Goal: Contribute content: Add original content to the website for others to see

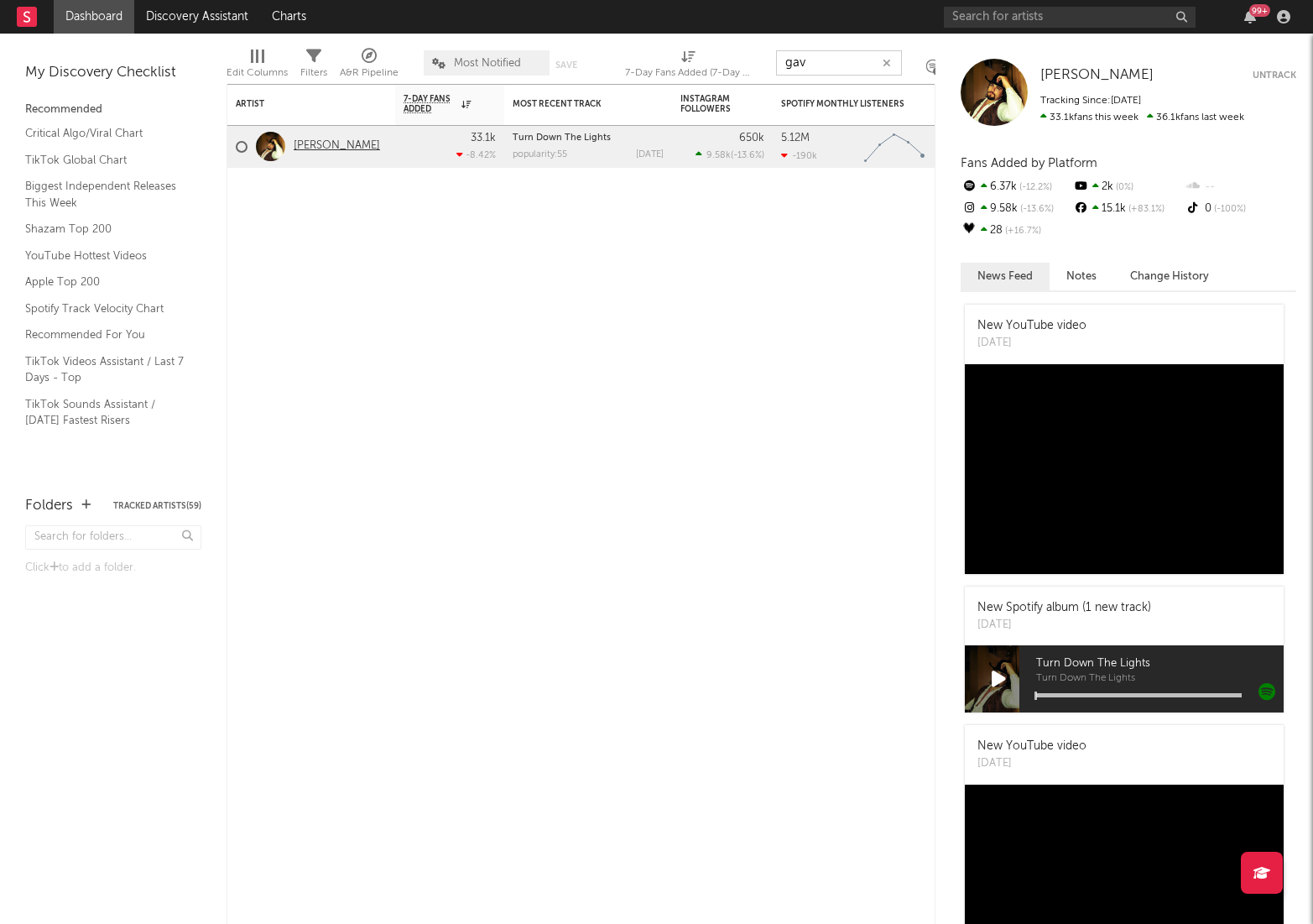
type input "gav"
click at [341, 149] on link "[PERSON_NAME]" at bounding box center [337, 146] width 87 height 14
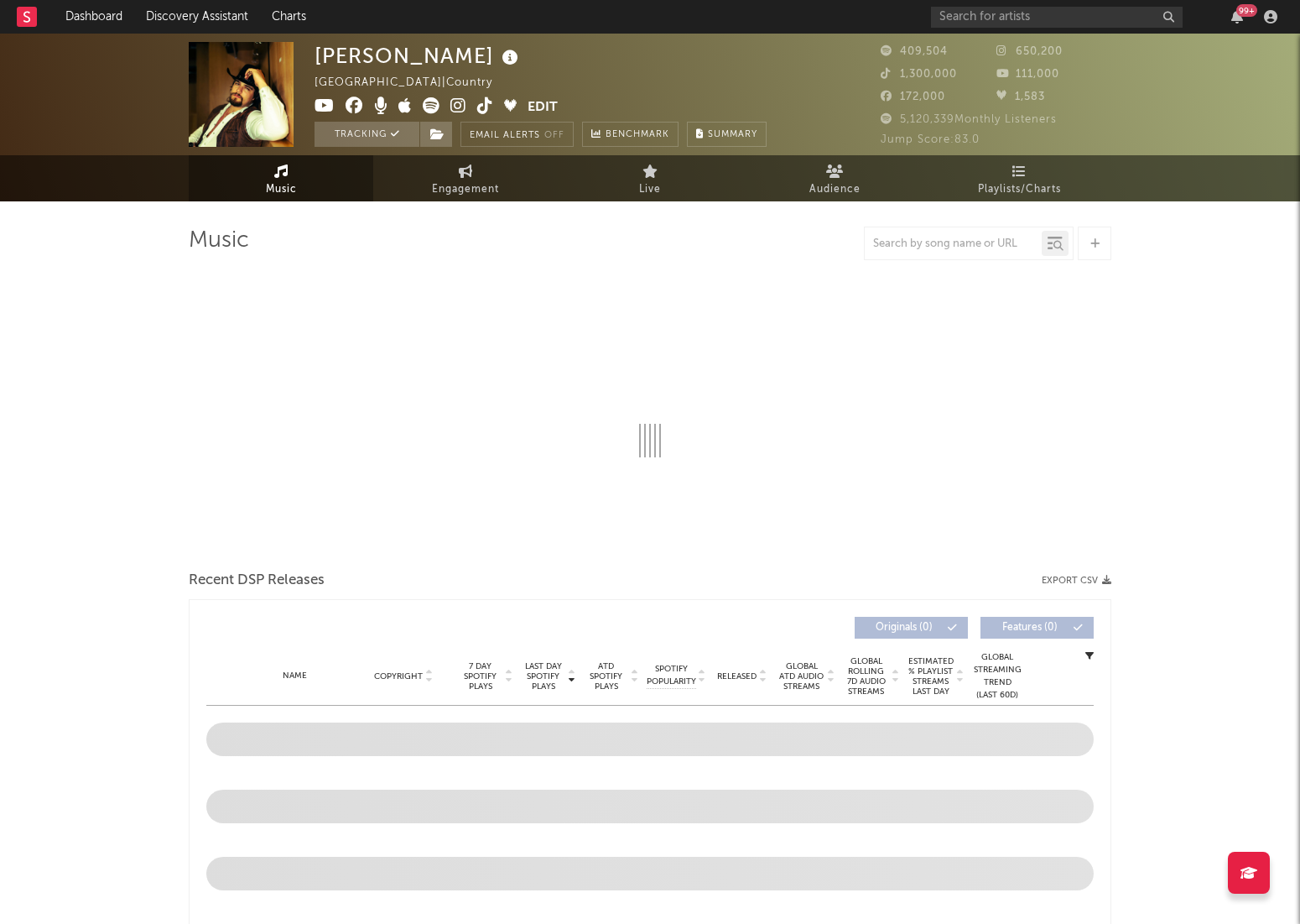
select select "6m"
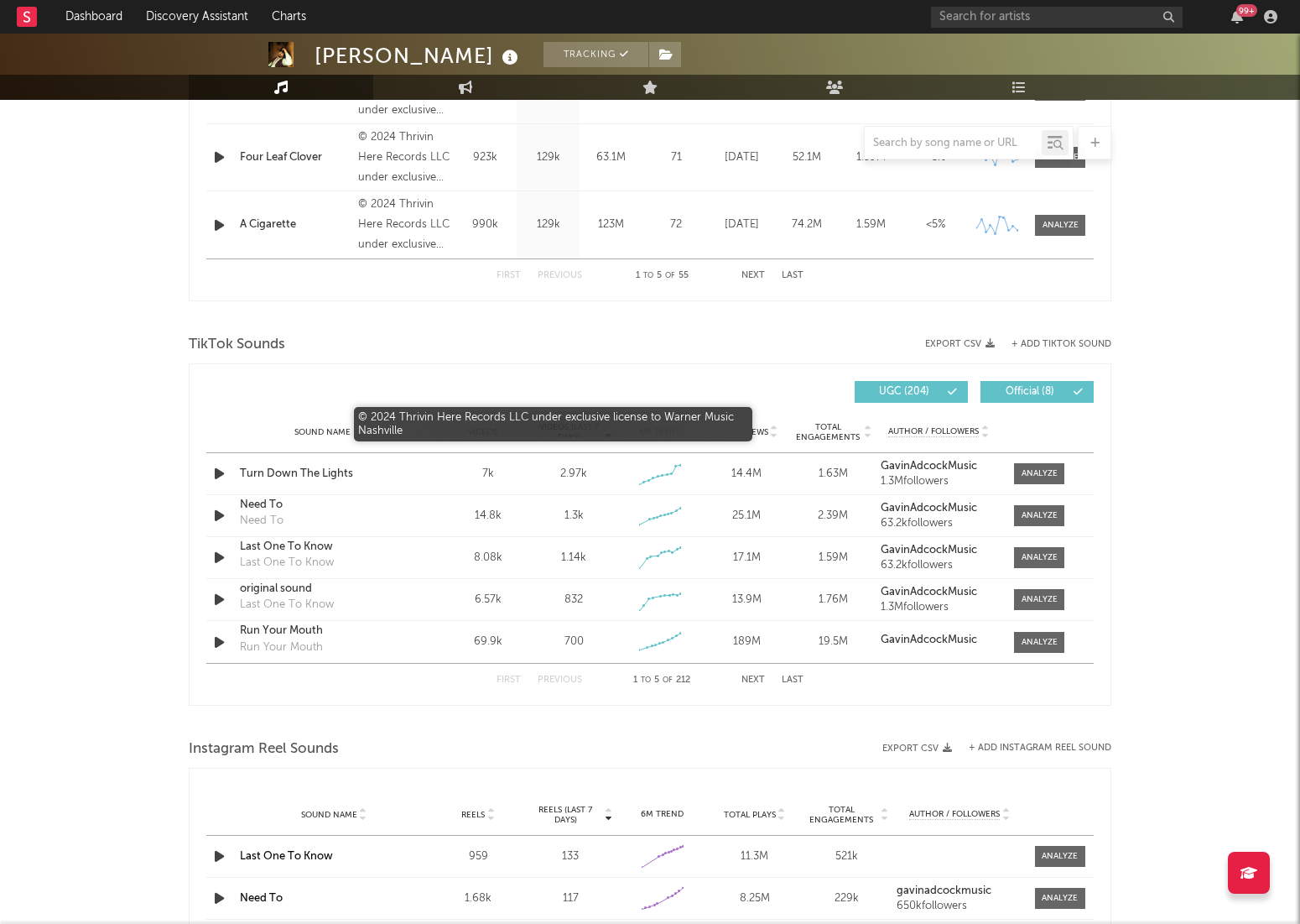
scroll to position [1300, 0]
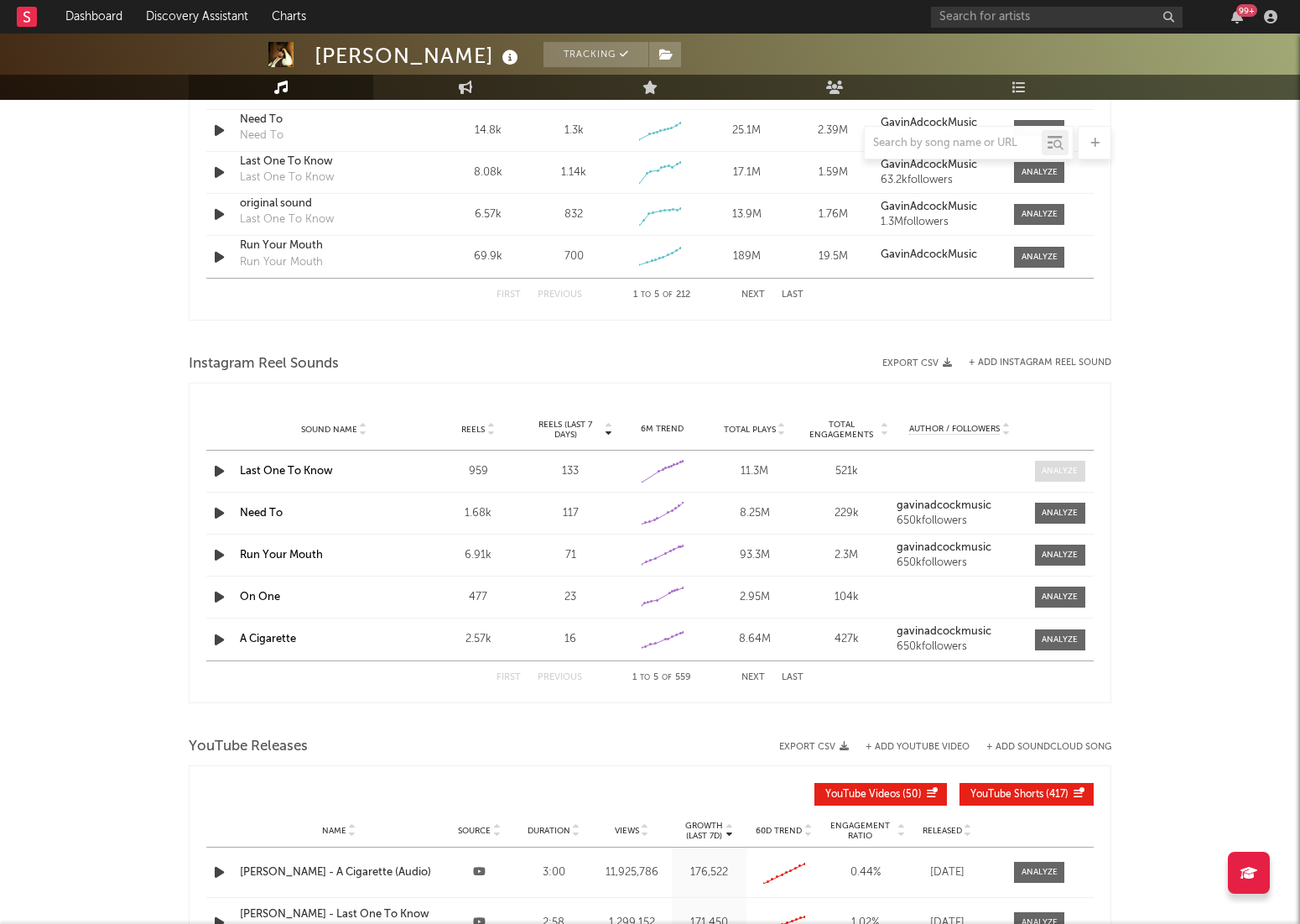
click at [1052, 469] on div at bounding box center [1060, 470] width 36 height 13
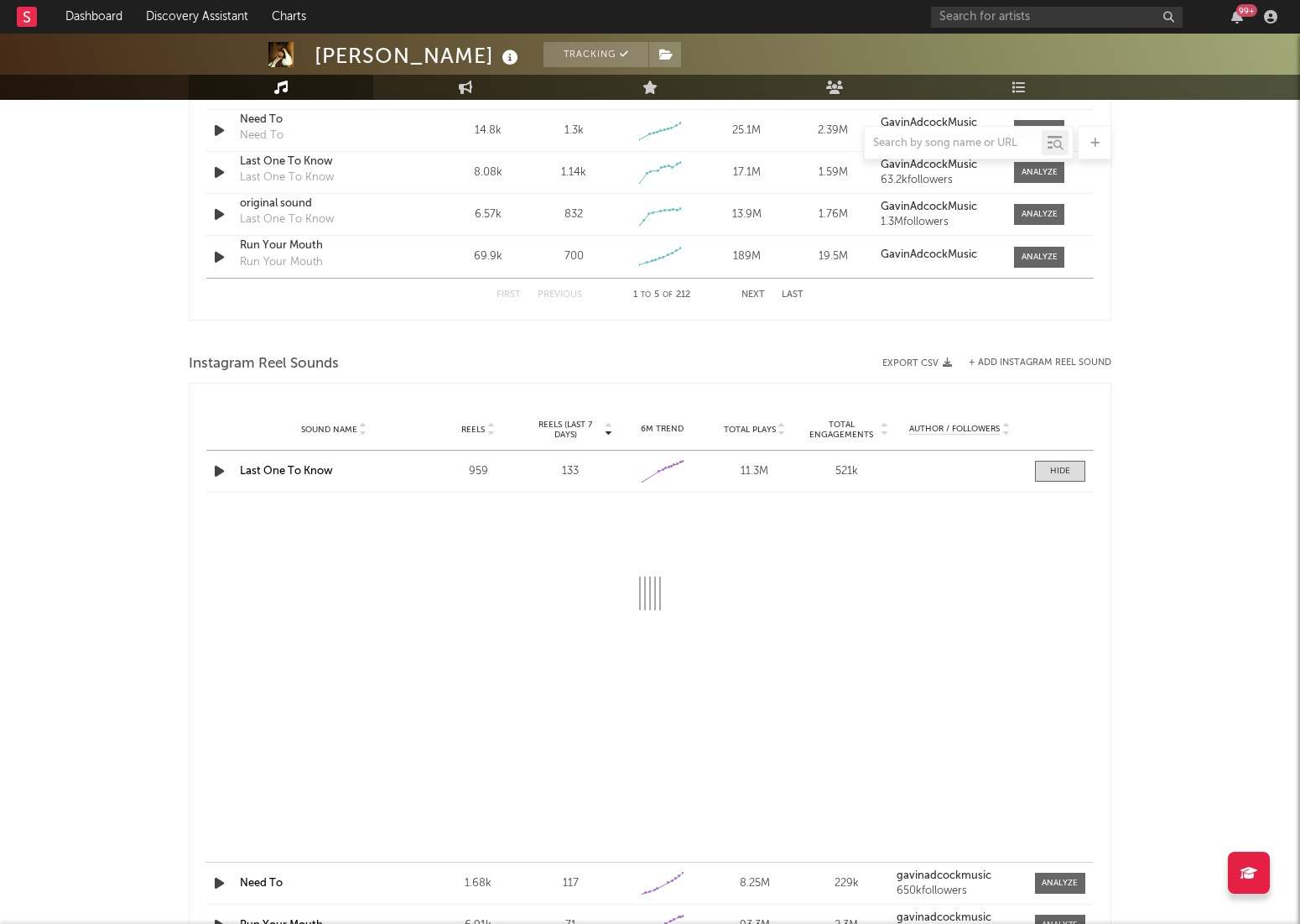
select select "1w"
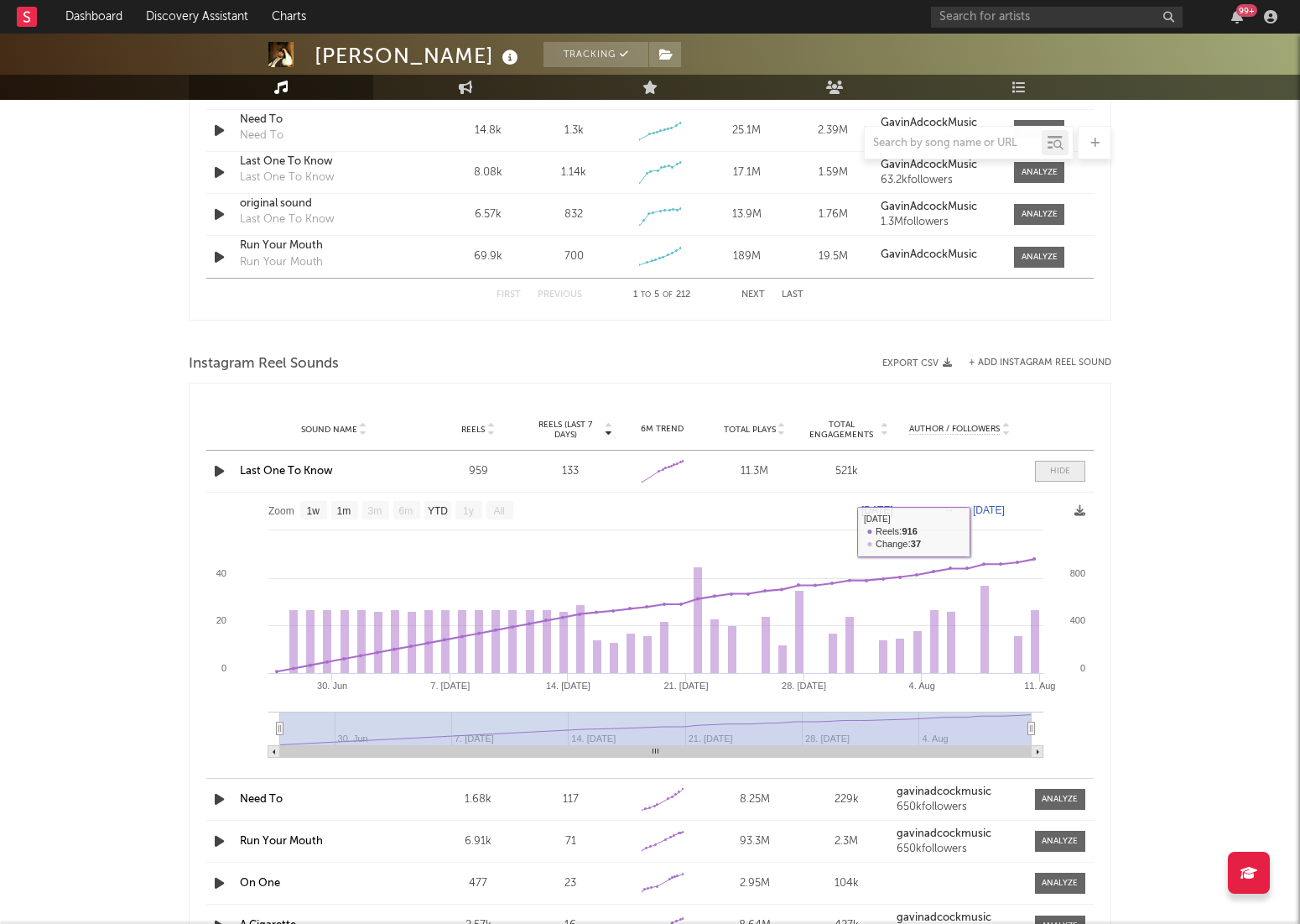
click at [1061, 478] on span at bounding box center [1060, 470] width 50 height 21
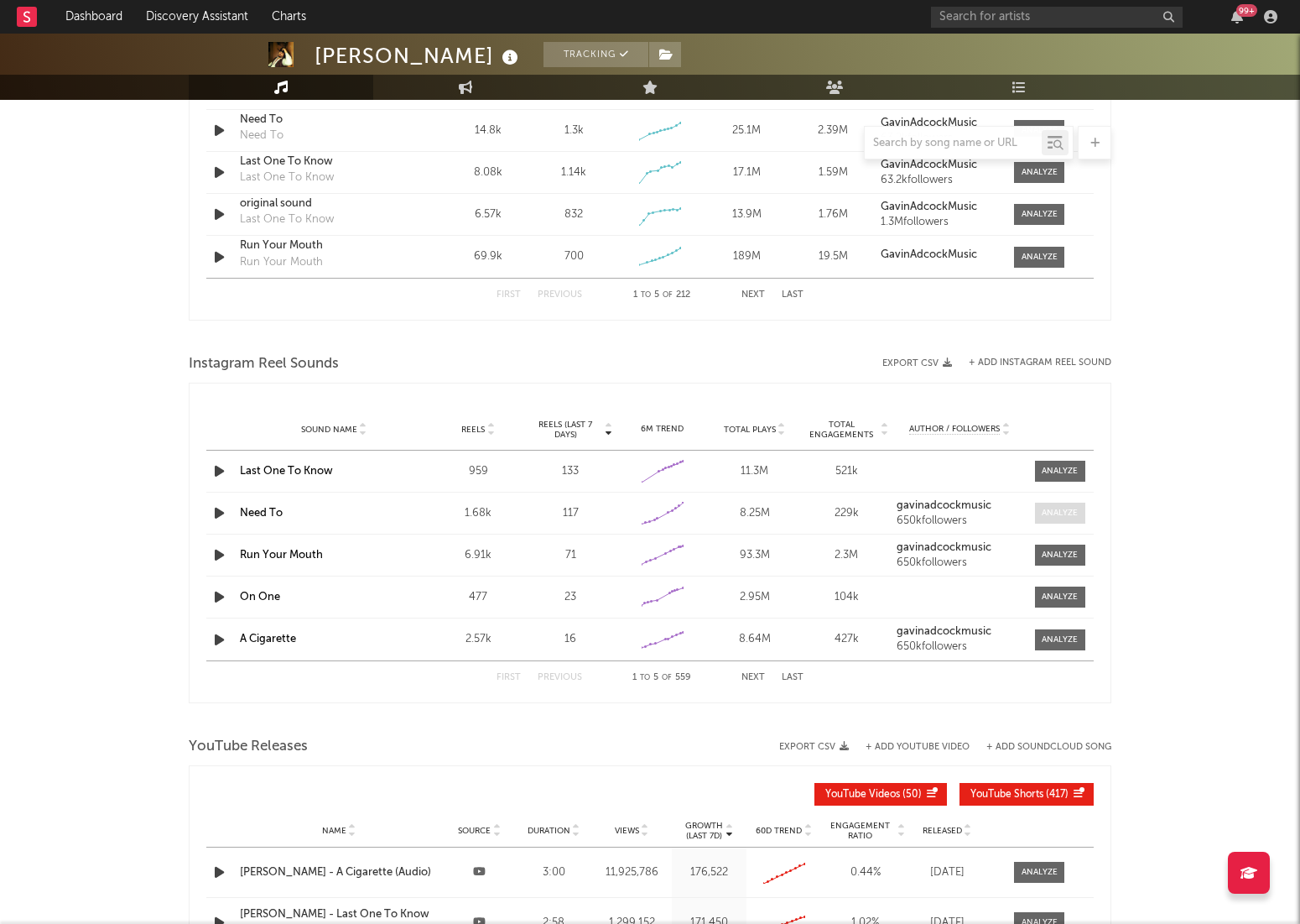
click at [1054, 510] on div at bounding box center [1060, 513] width 36 height 13
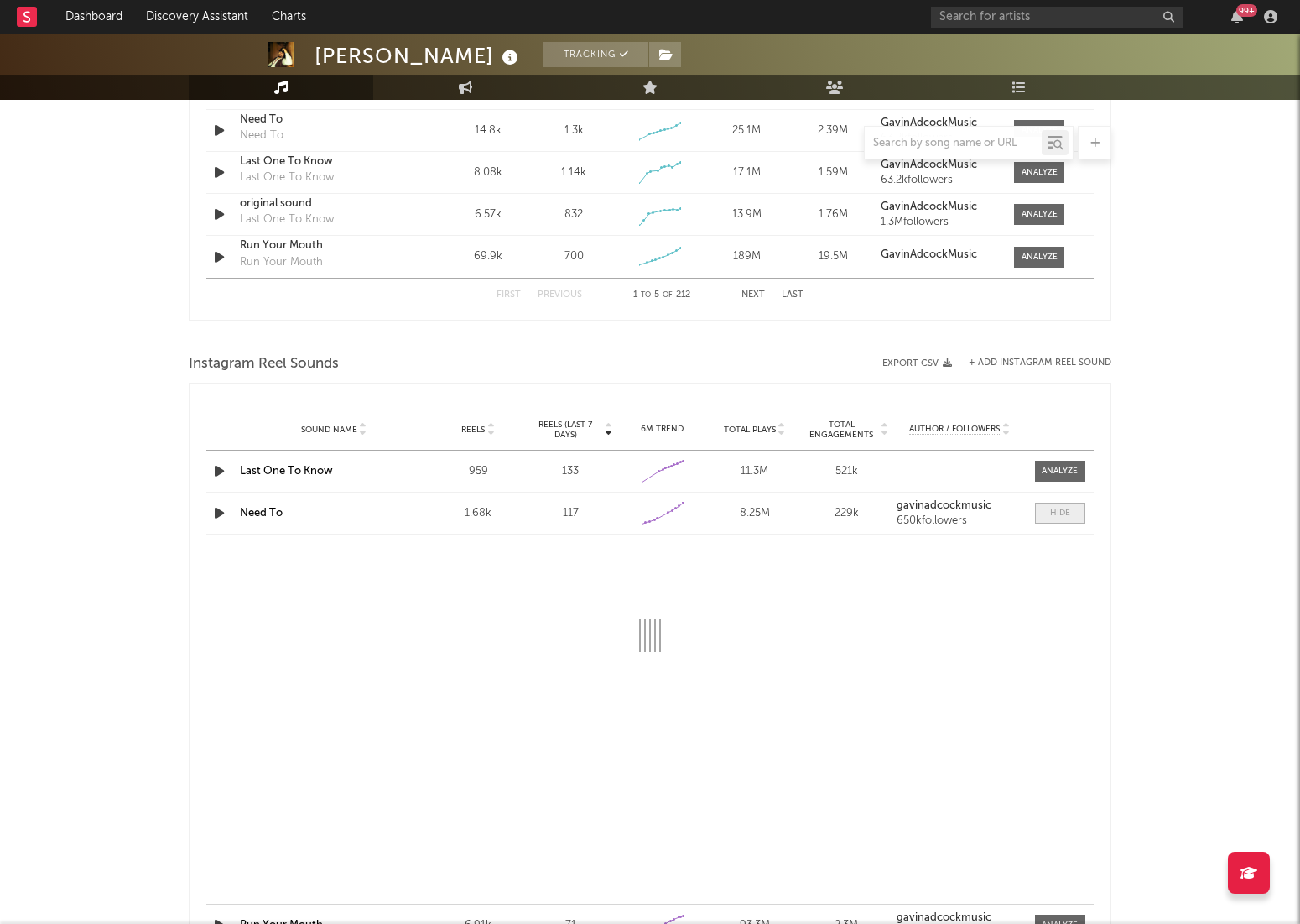
select select "6m"
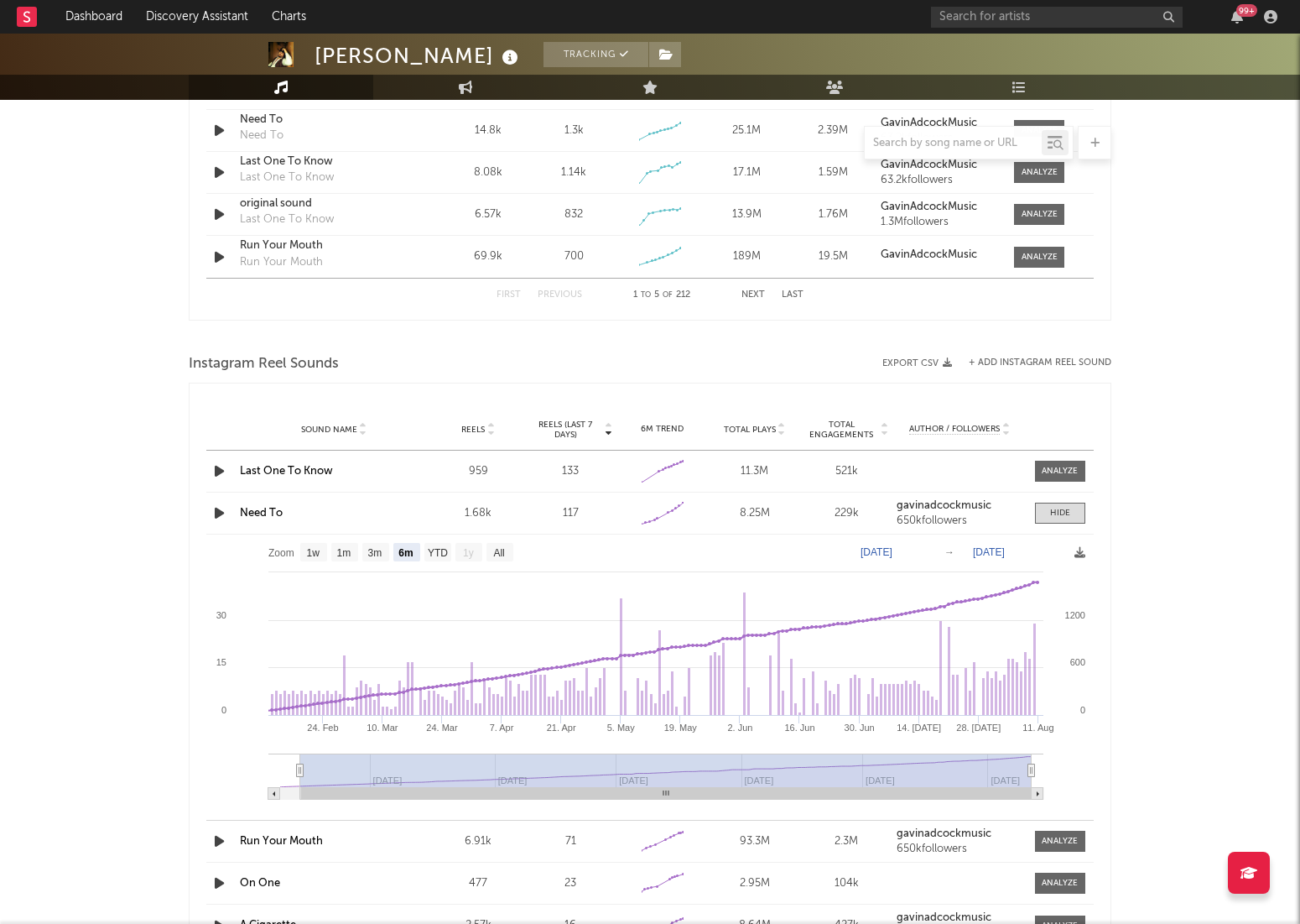
click at [1053, 525] on div "Sound Name Need To Reels 1.68k Reels (last 7 days) 117 6M Trend Created with Hi…" at bounding box center [650, 513] width 887 height 41
click at [1058, 513] on div at bounding box center [1061, 513] width 20 height 13
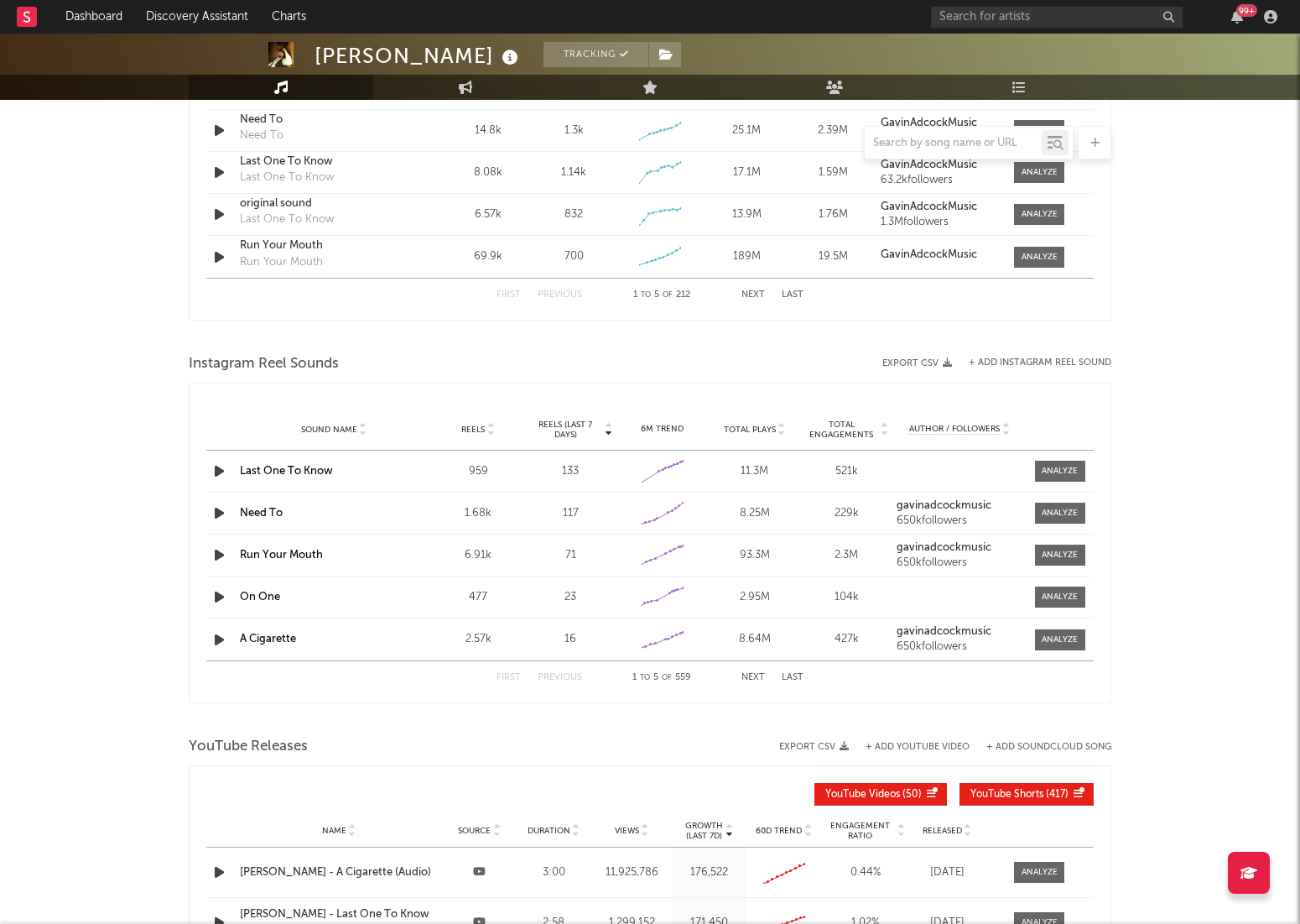
click at [965, 153] on div at bounding box center [953, 143] width 177 height 21
click at [966, 146] on input "text" at bounding box center [953, 144] width 177 height 14
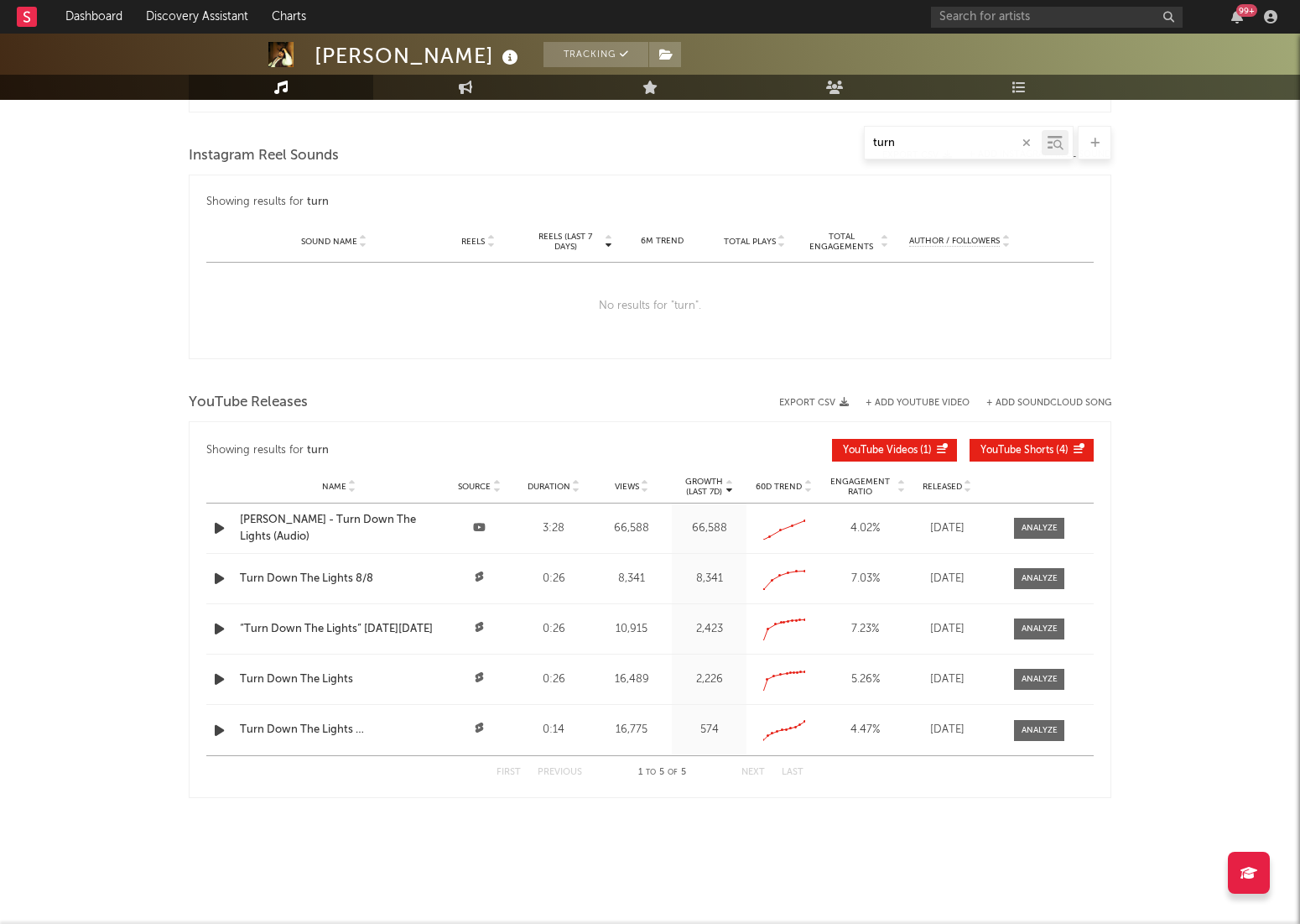
scroll to position [1032, 0]
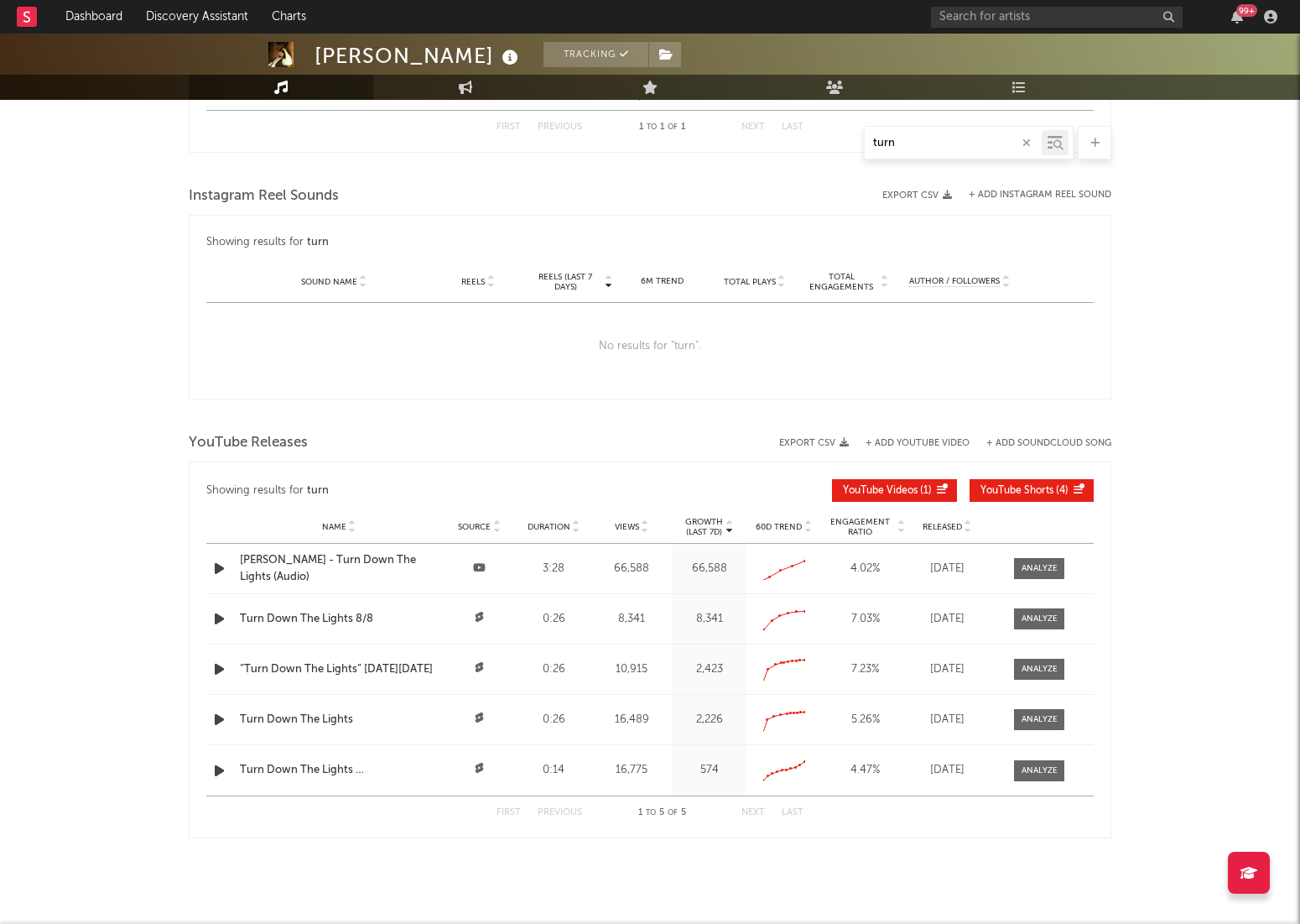
type input "turn"
click at [1067, 190] on button "+ Add Instagram Reel Sound" at bounding box center [1040, 194] width 143 height 9
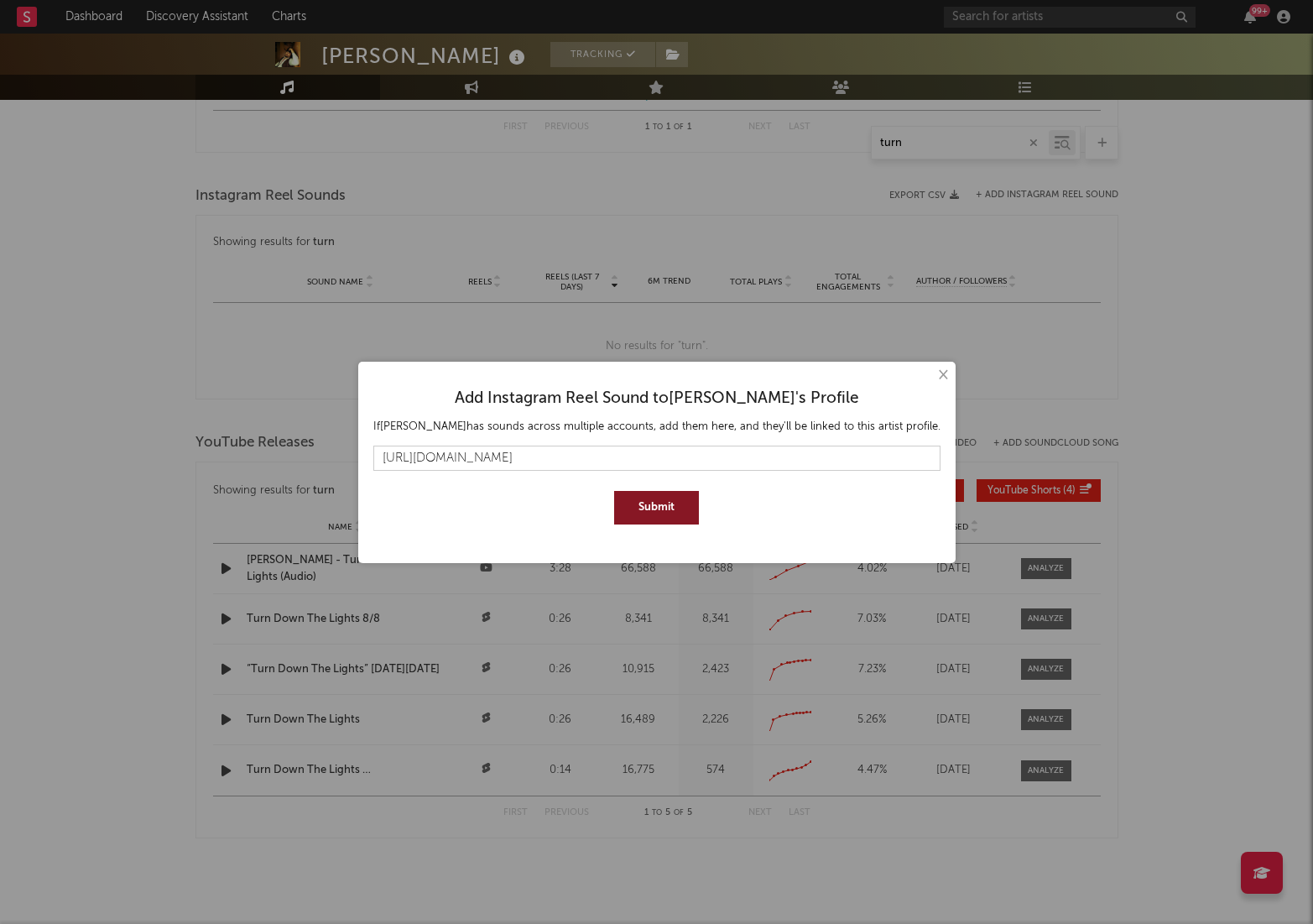
type input "[URL][DOMAIN_NAME]"
click at [684, 498] on button "Submit" at bounding box center [656, 508] width 85 height 34
